Goal: Information Seeking & Learning: Learn about a topic

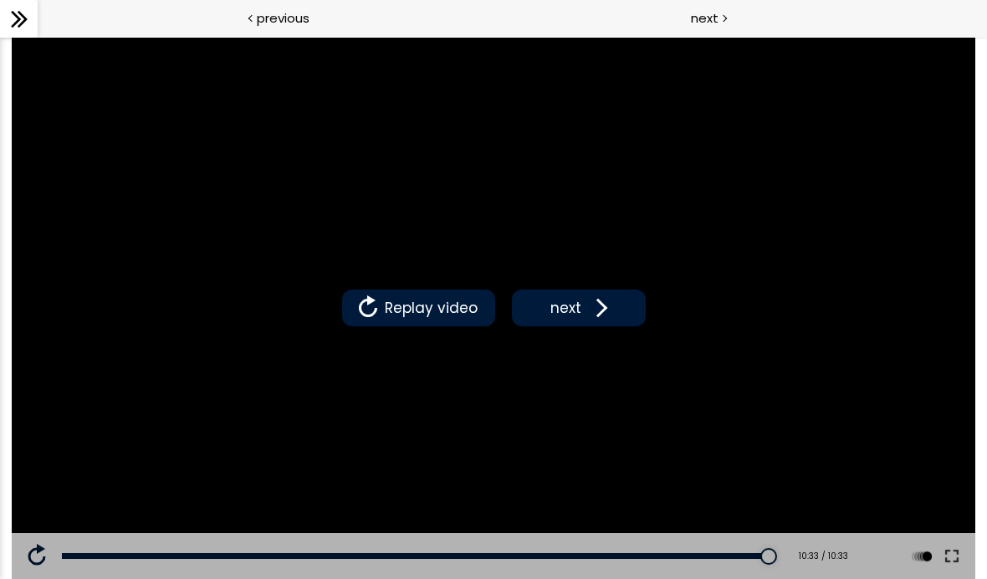
click at [23, 11] on icon at bounding box center [19, 19] width 25 height 25
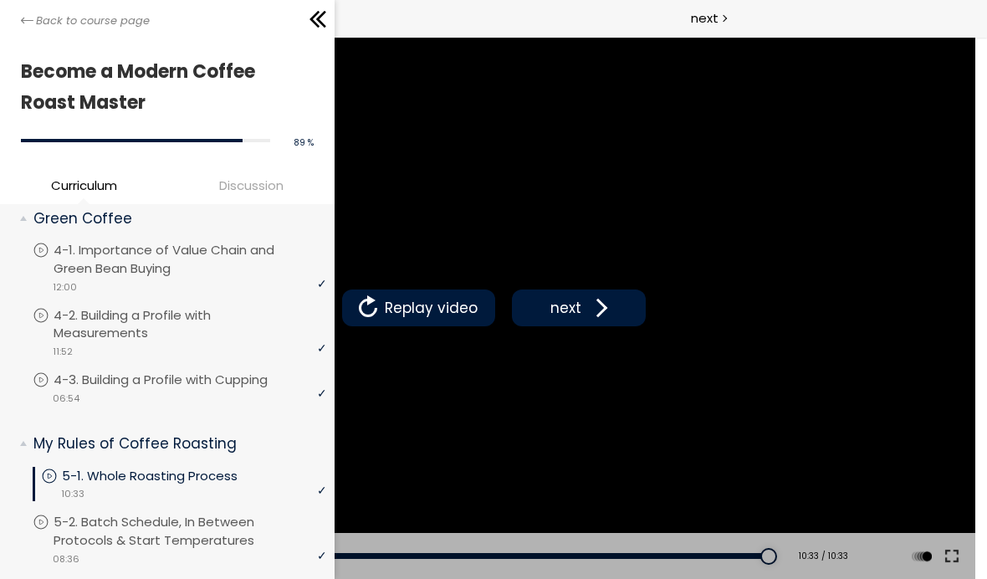
click at [593, 303] on span at bounding box center [597, 307] width 25 height 25
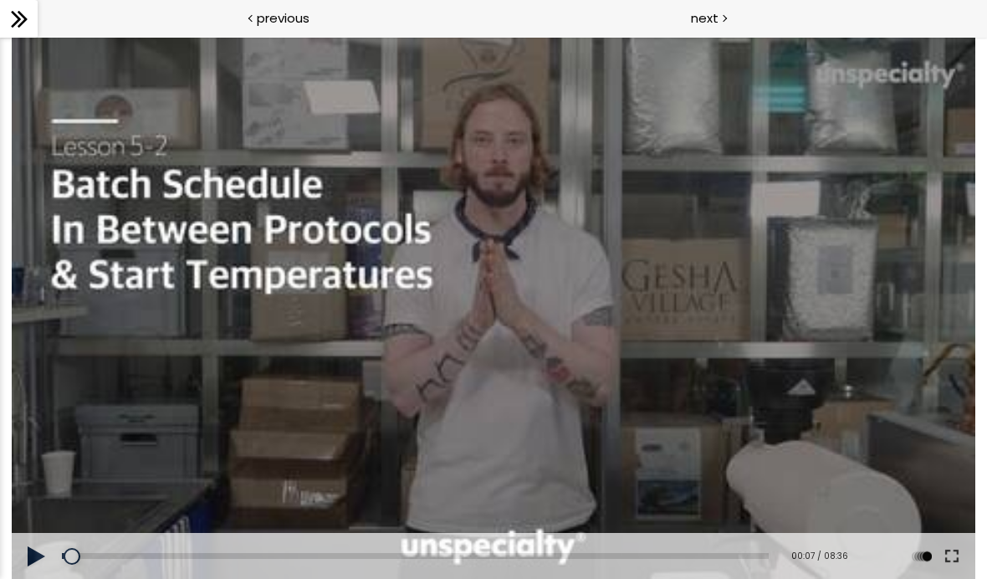
click at [606, 307] on div at bounding box center [493, 308] width 963 height 542
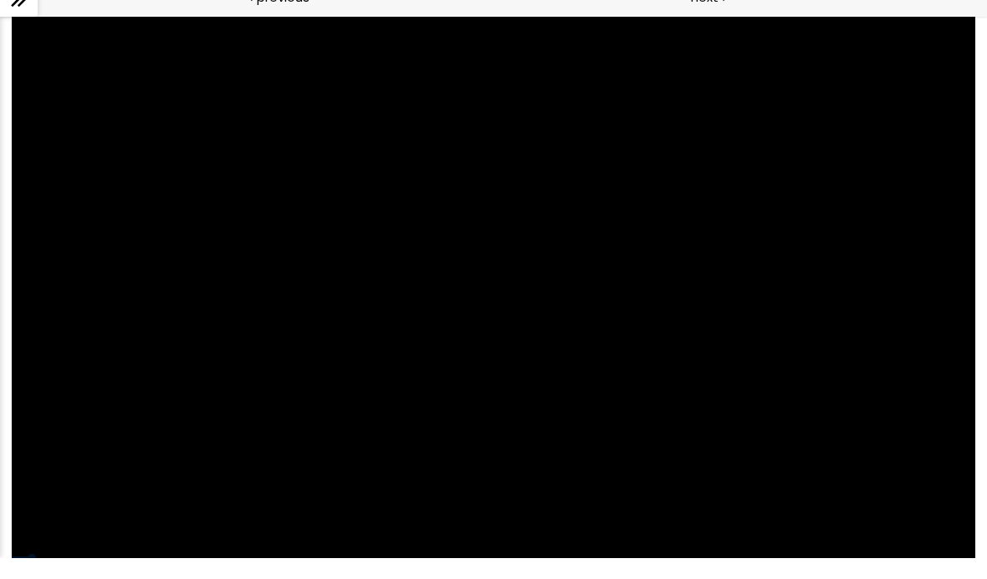
click at [210, 380] on div at bounding box center [493, 287] width 963 height 542
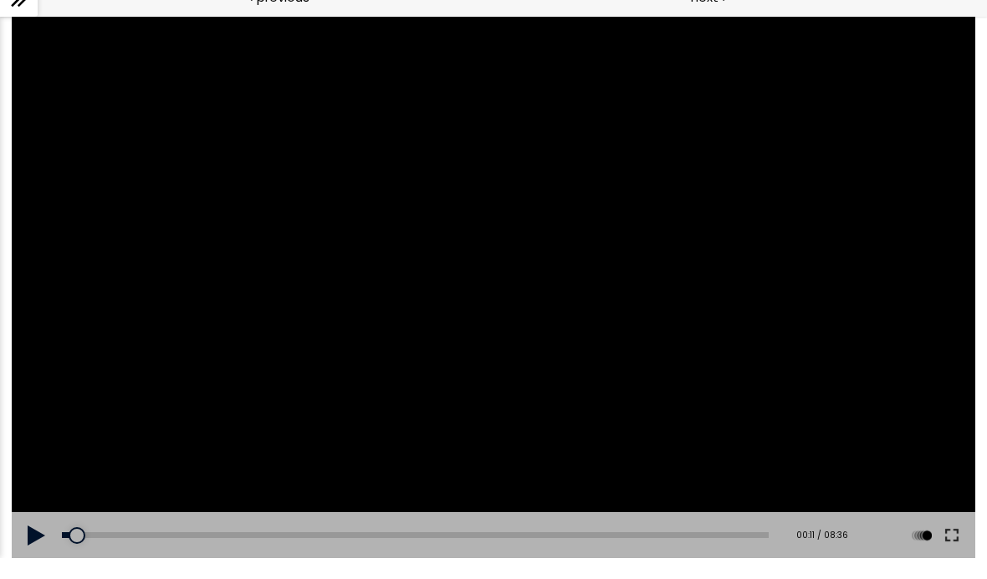
click at [934, 510] on div at bounding box center [493, 287] width 963 height 542
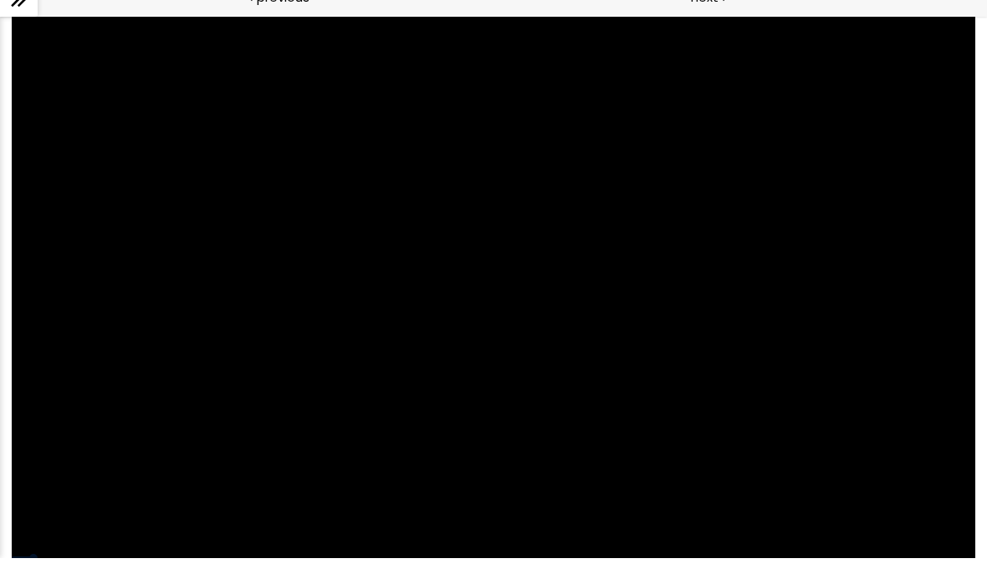
click at [871, 429] on div at bounding box center [493, 287] width 963 height 542
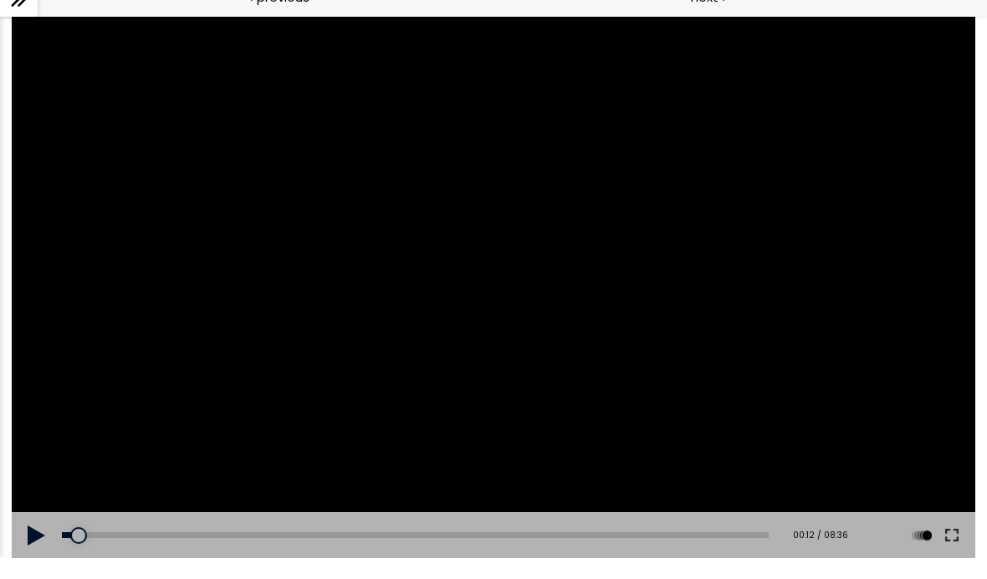
click at [962, 524] on button at bounding box center [952, 535] width 30 height 47
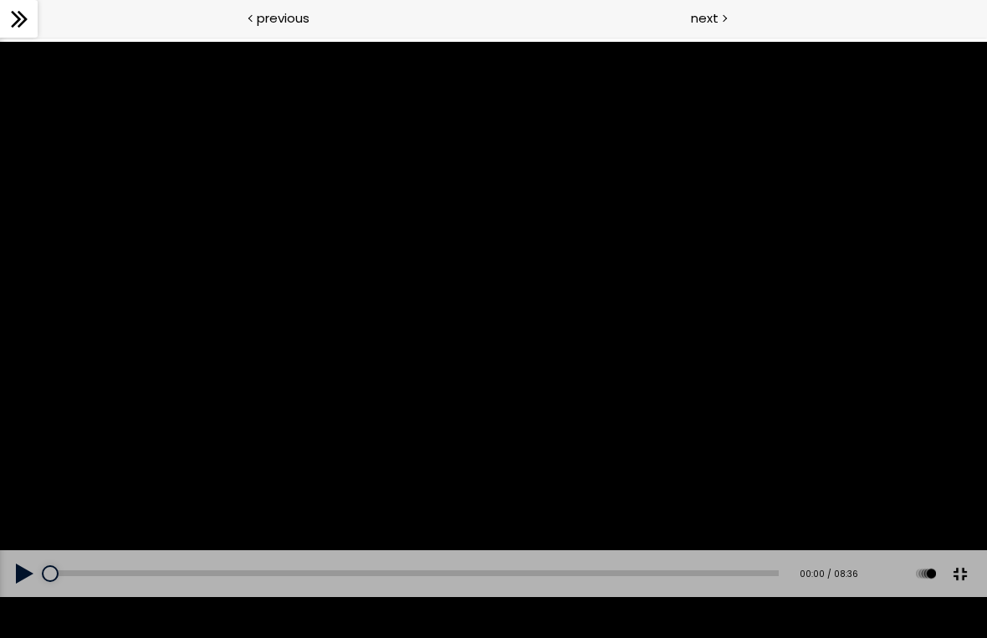
click at [8, 578] on button at bounding box center [25, 573] width 50 height 47
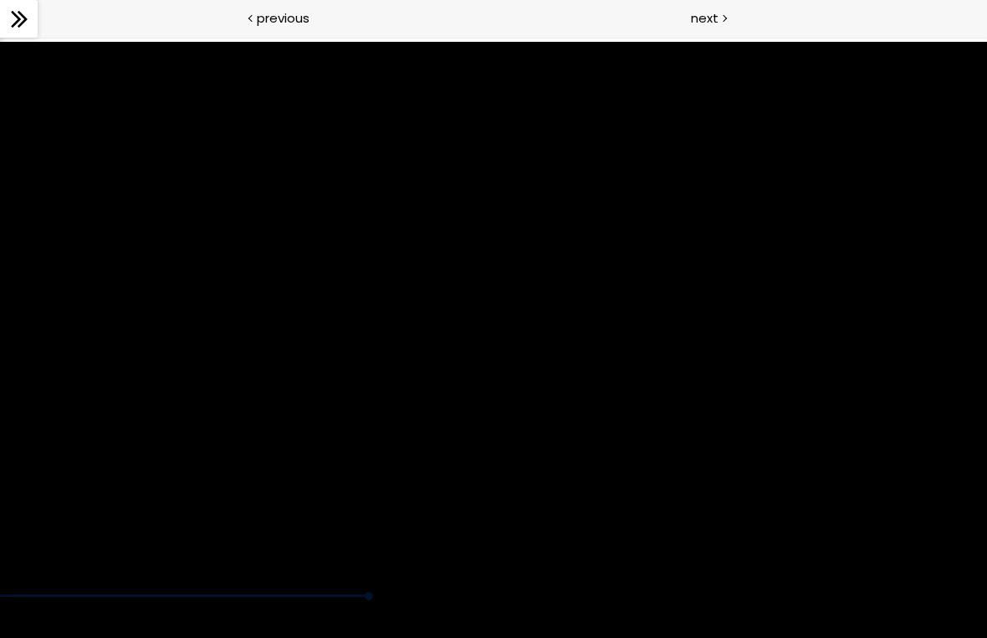
click at [331, 507] on div at bounding box center [493, 319] width 987 height 555
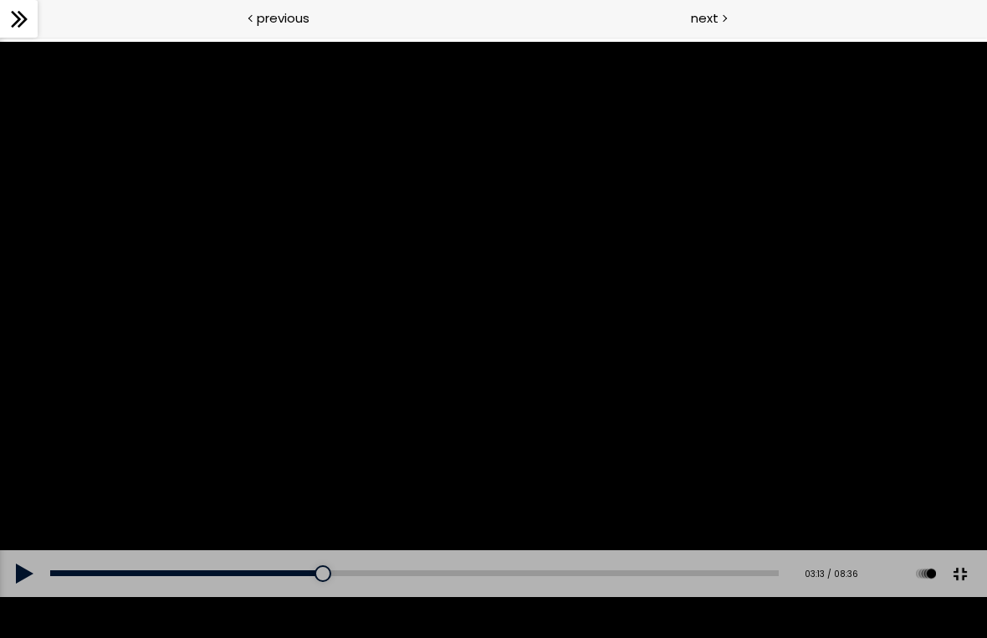
click at [165, 576] on div "00:00" at bounding box center [414, 573] width 728 height 6
click at [22, 578] on button at bounding box center [25, 573] width 50 height 47
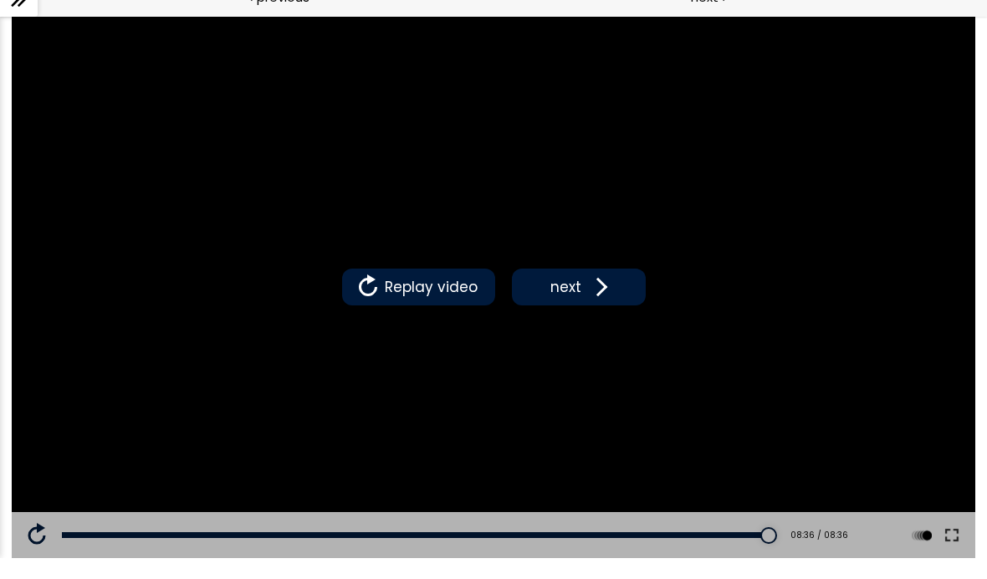
click at [569, 284] on span "next" at bounding box center [565, 287] width 39 height 22
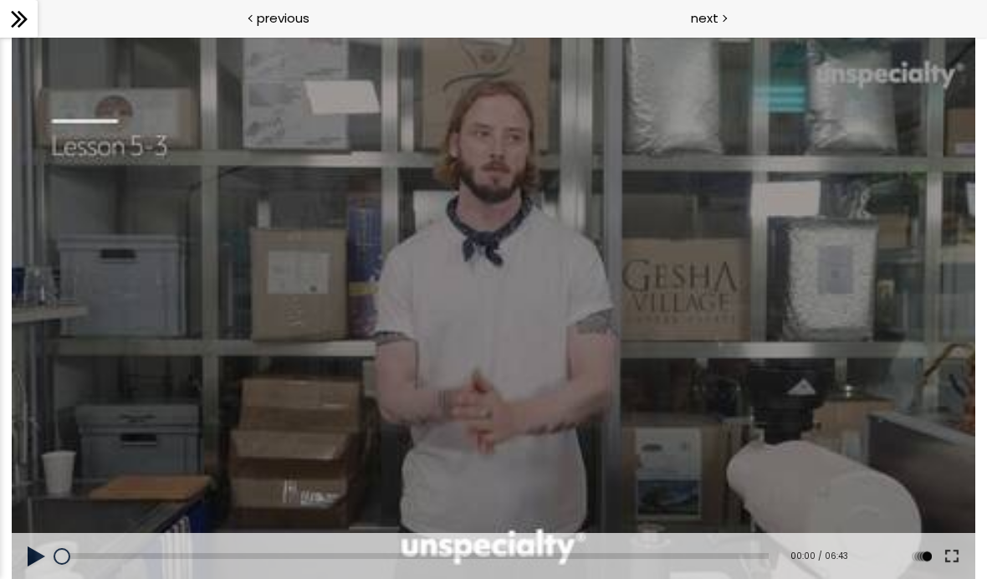
click at [725, 337] on div at bounding box center [493, 308] width 963 height 542
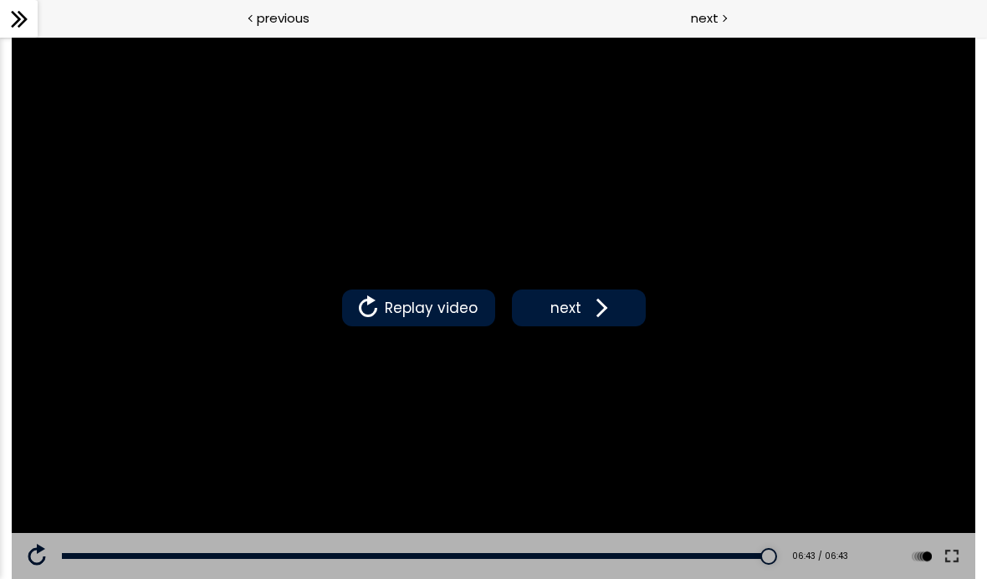
click at [565, 315] on span "next" at bounding box center [565, 308] width 39 height 22
